Goal: Find contact information: Find contact information

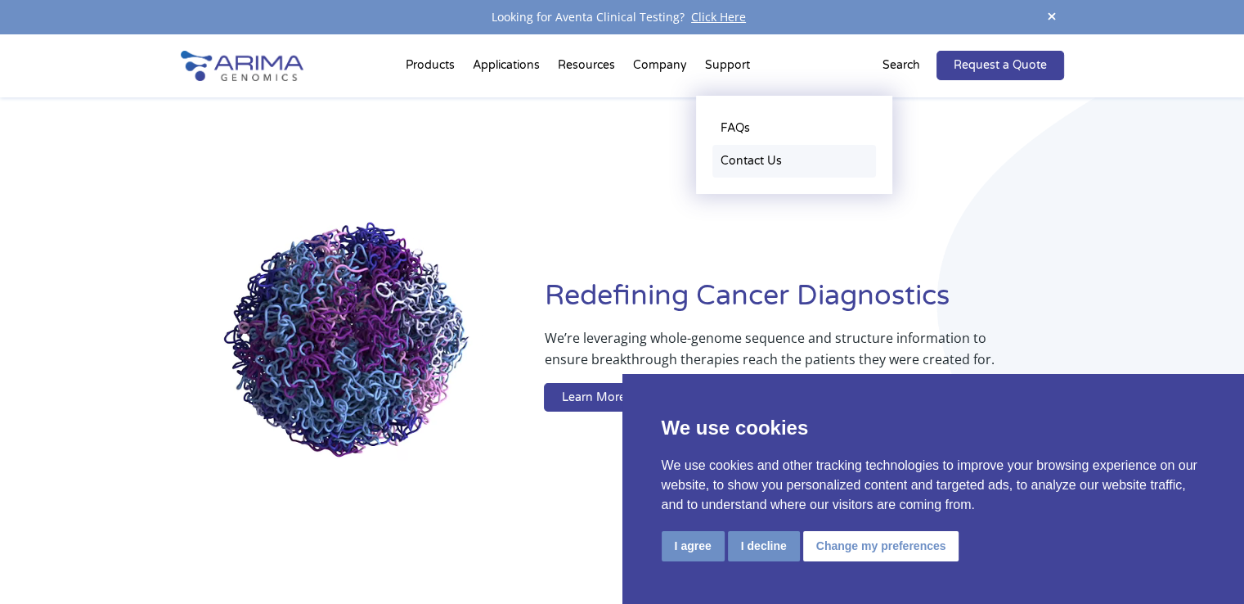
click at [752, 164] on link "Contact Us" at bounding box center [794, 161] width 164 height 33
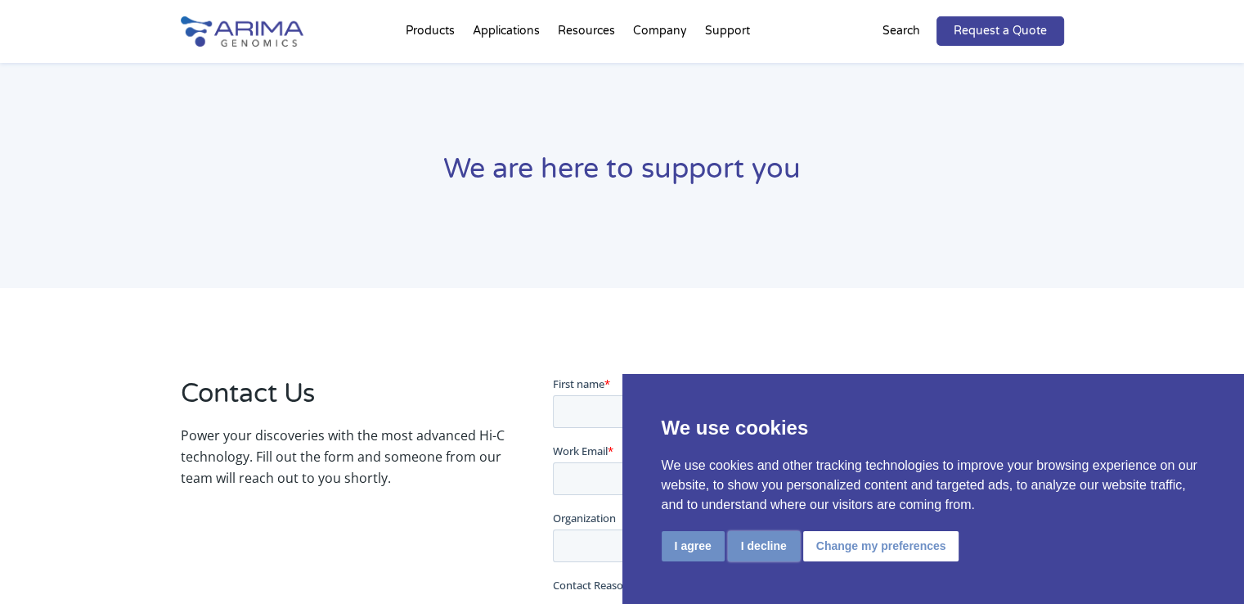
click at [773, 554] on button "I decline" at bounding box center [764, 546] width 72 height 30
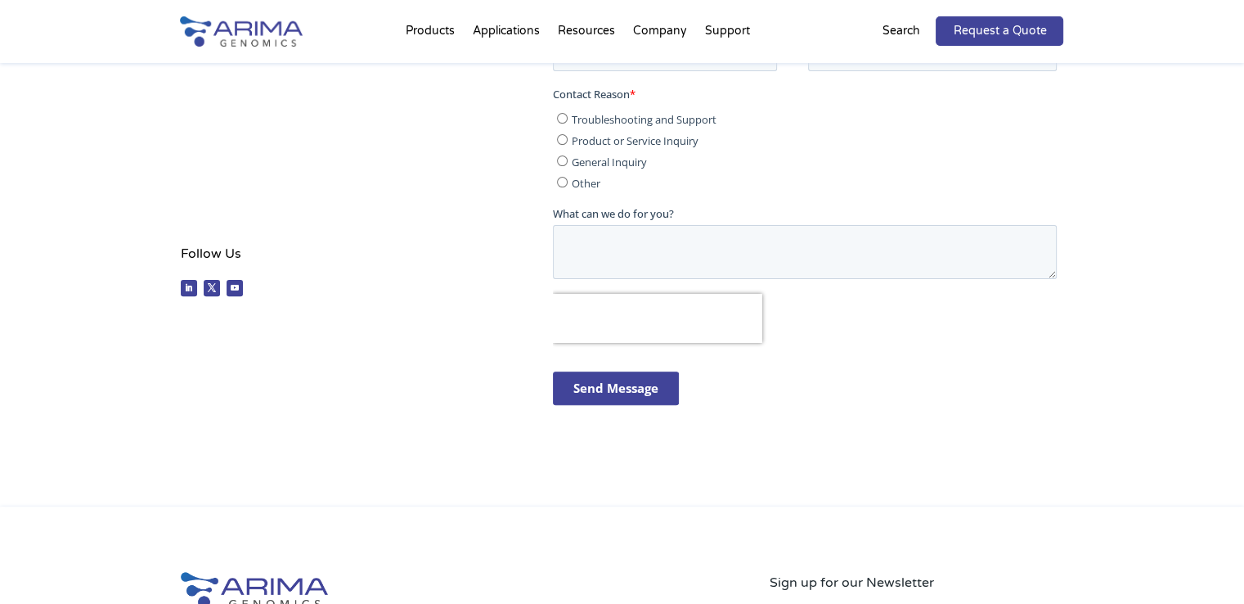
scroll to position [409, 0]
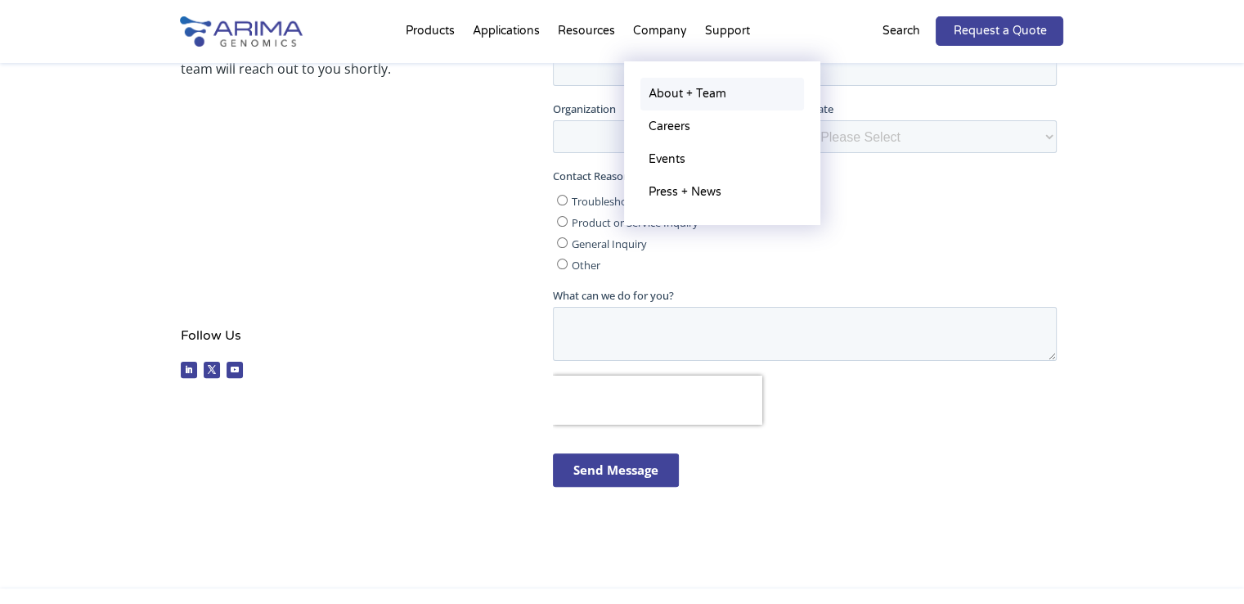
click at [673, 93] on link "About + Team" at bounding box center [722, 94] width 164 height 33
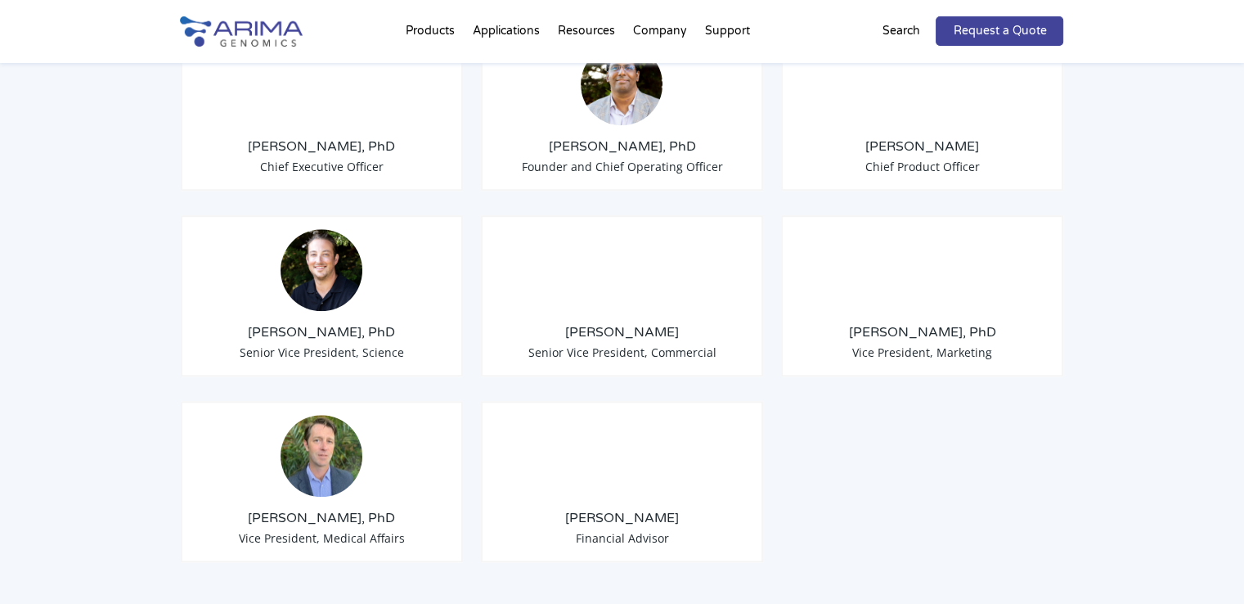
scroll to position [1379, 0]
